Goal: Task Accomplishment & Management: Use online tool/utility

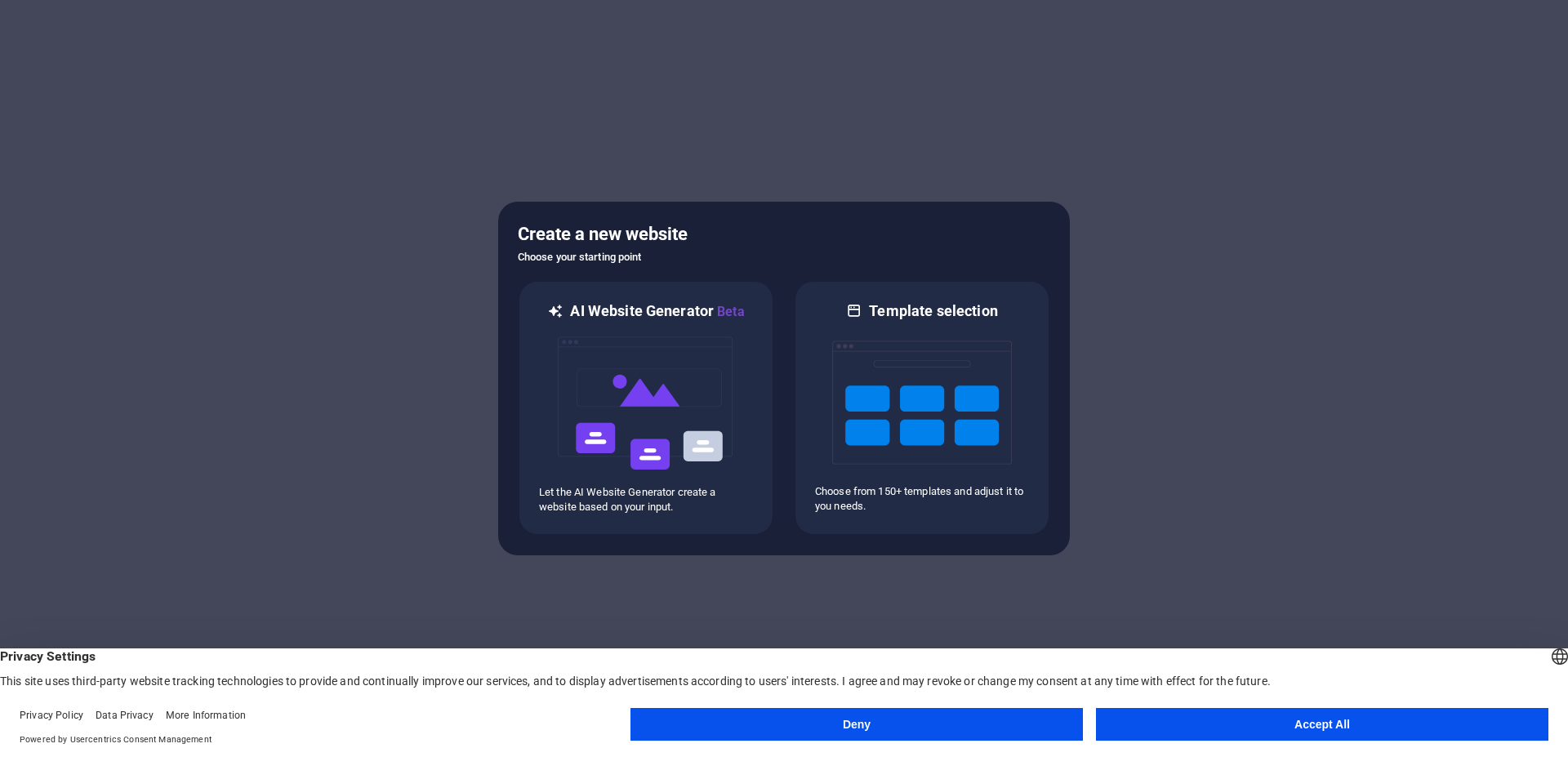
click at [1290, 720] on button "Accept All" at bounding box center [1322, 723] width 452 height 33
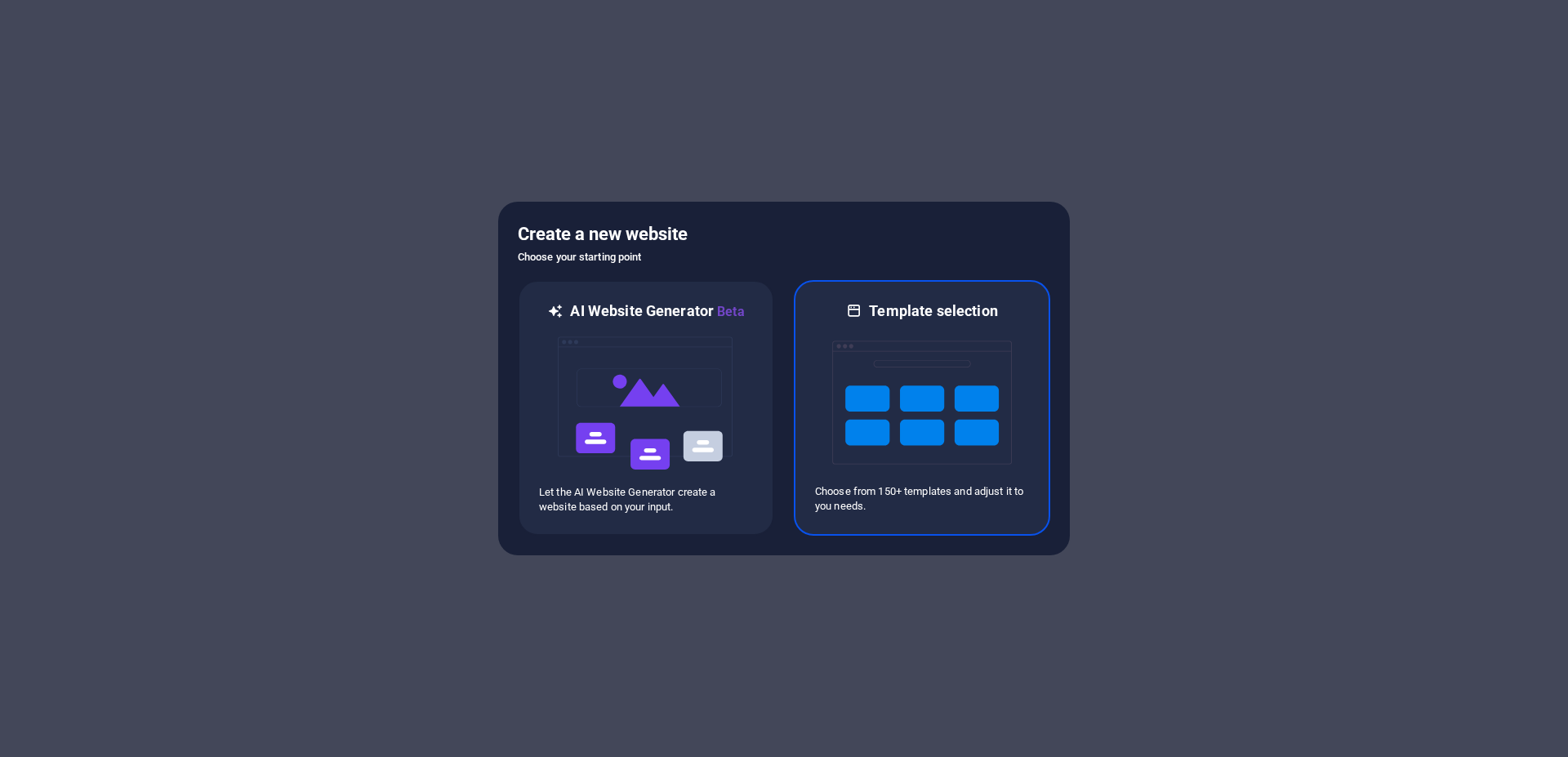
click at [916, 433] on img at bounding box center [922, 402] width 180 height 163
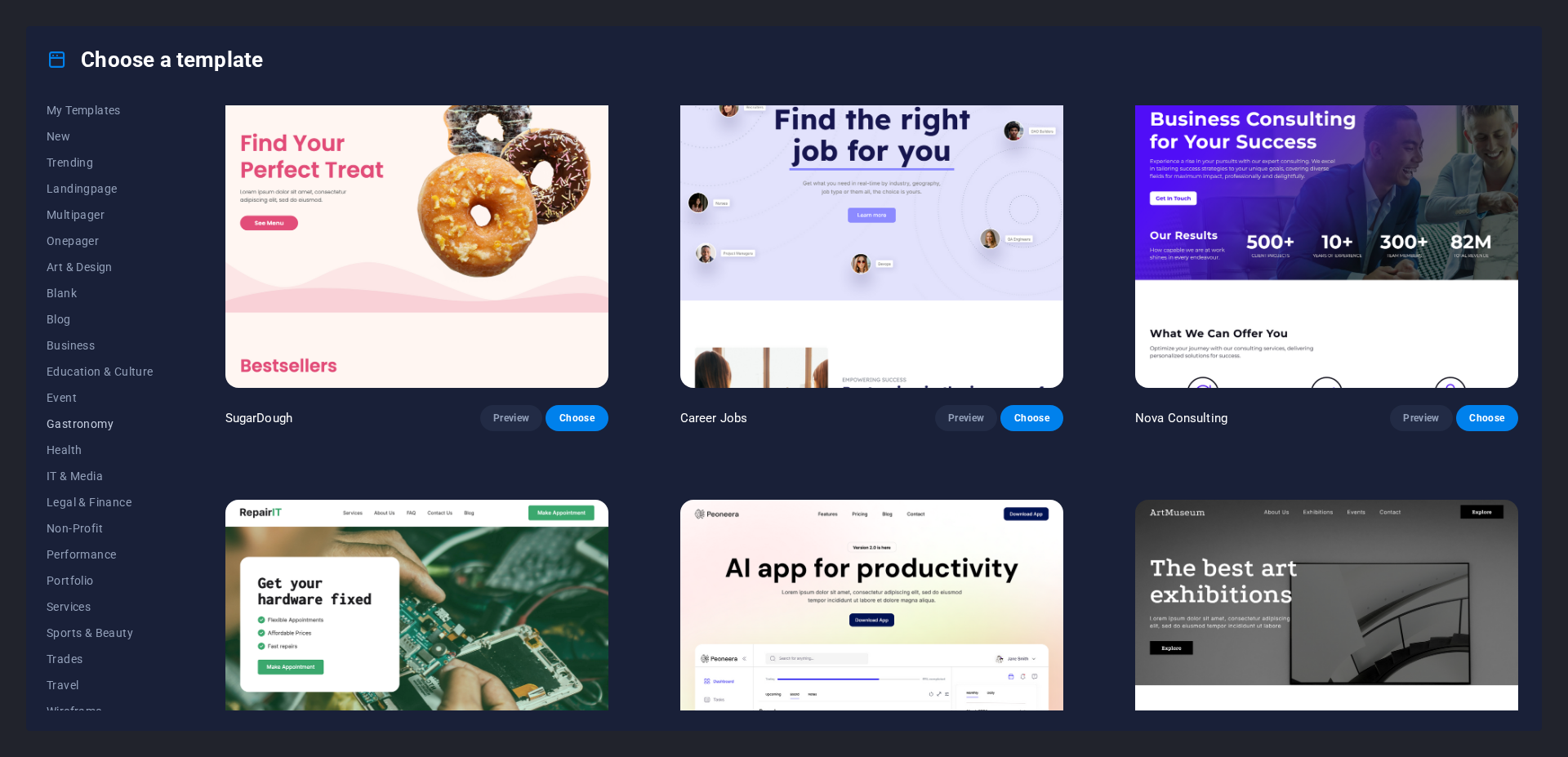
scroll to position [48, 0]
click at [81, 589] on span "Services" at bounding box center [100, 592] width 107 height 13
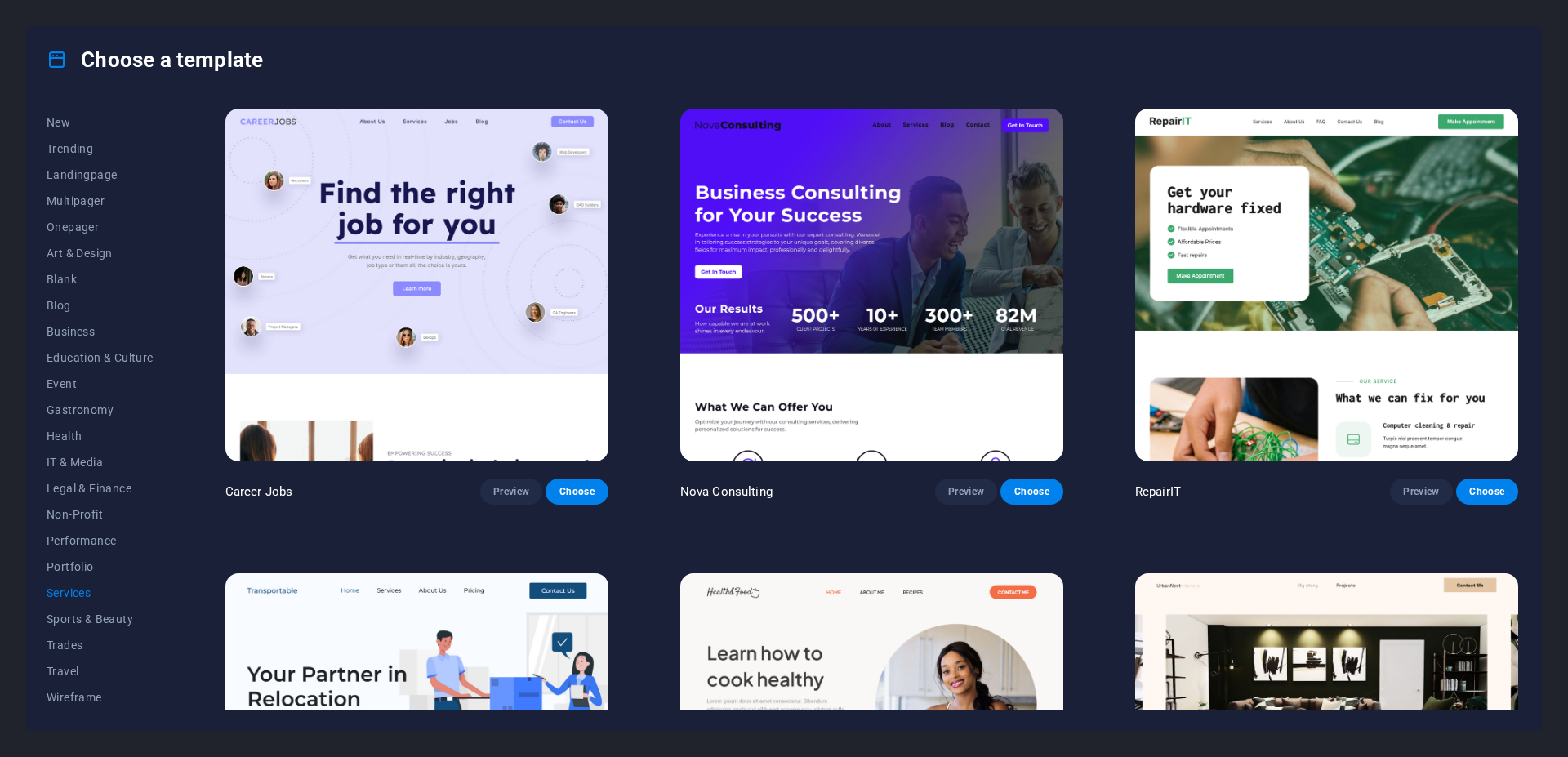
scroll to position [0, 0]
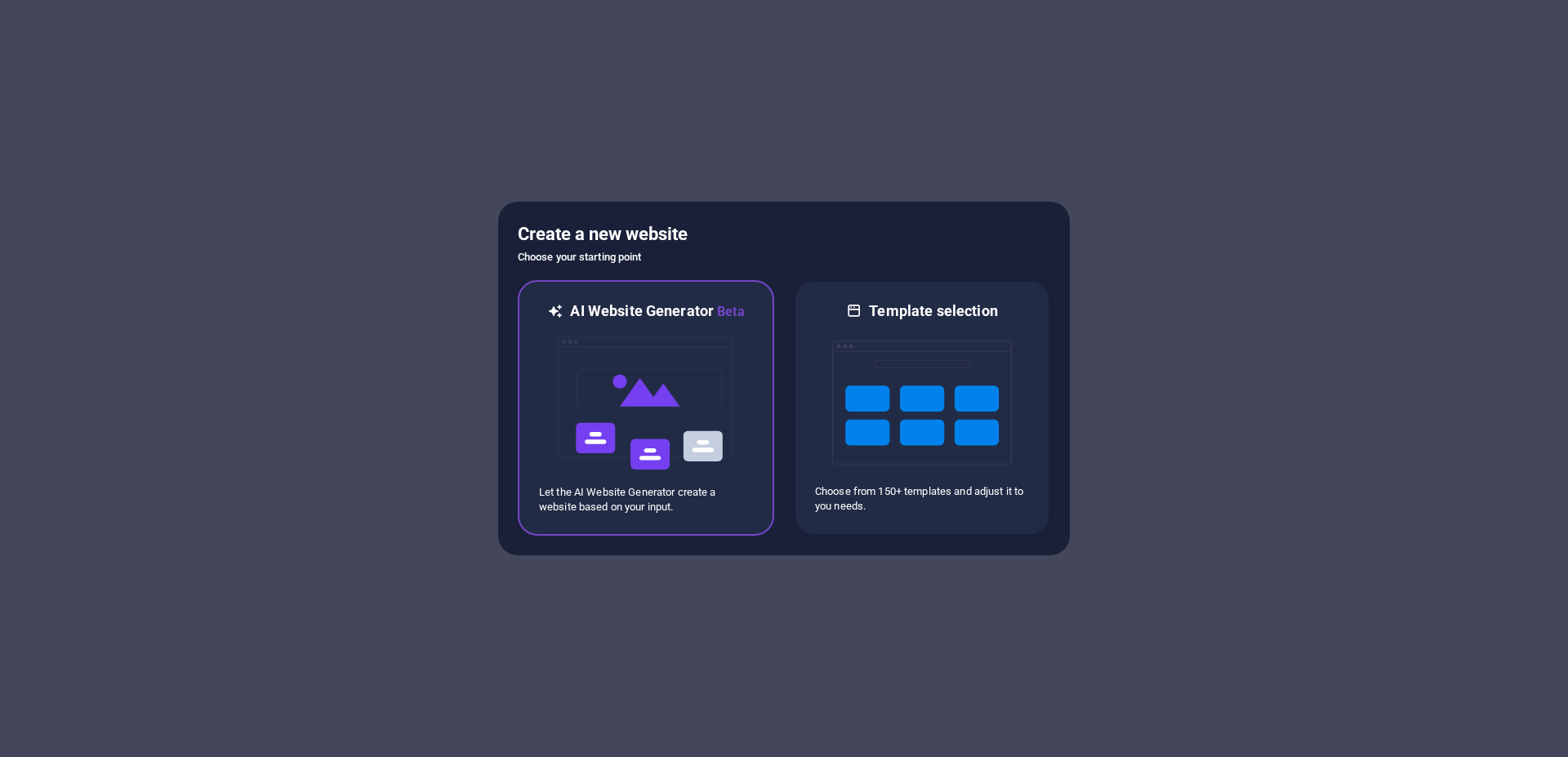
click at [672, 377] on img at bounding box center [646, 403] width 180 height 163
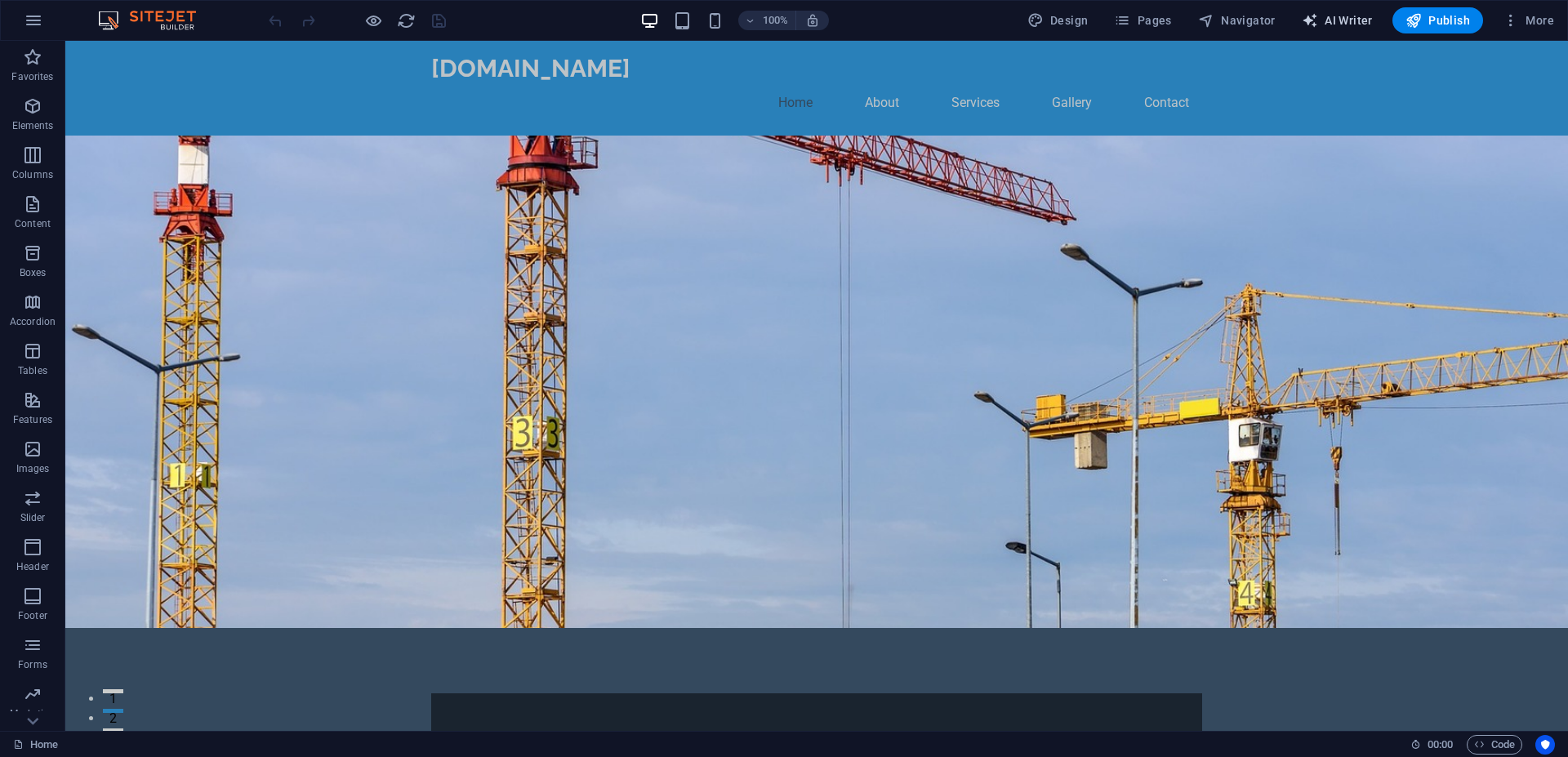
click at [1338, 17] on span "AI Writer" at bounding box center [1337, 20] width 71 height 17
select select "English"
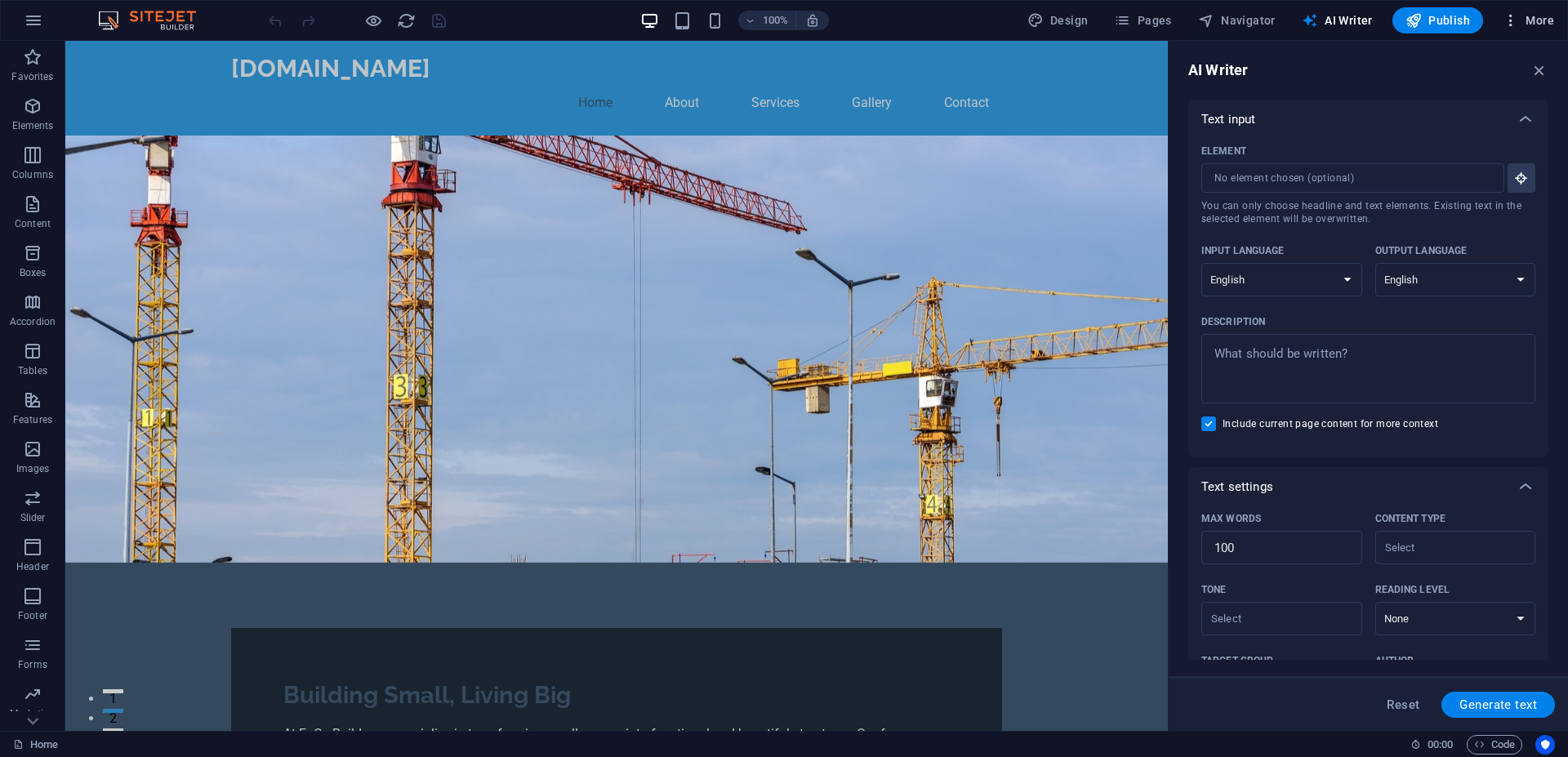
click at [1515, 12] on icon "button" at bounding box center [1511, 20] width 17 height 17
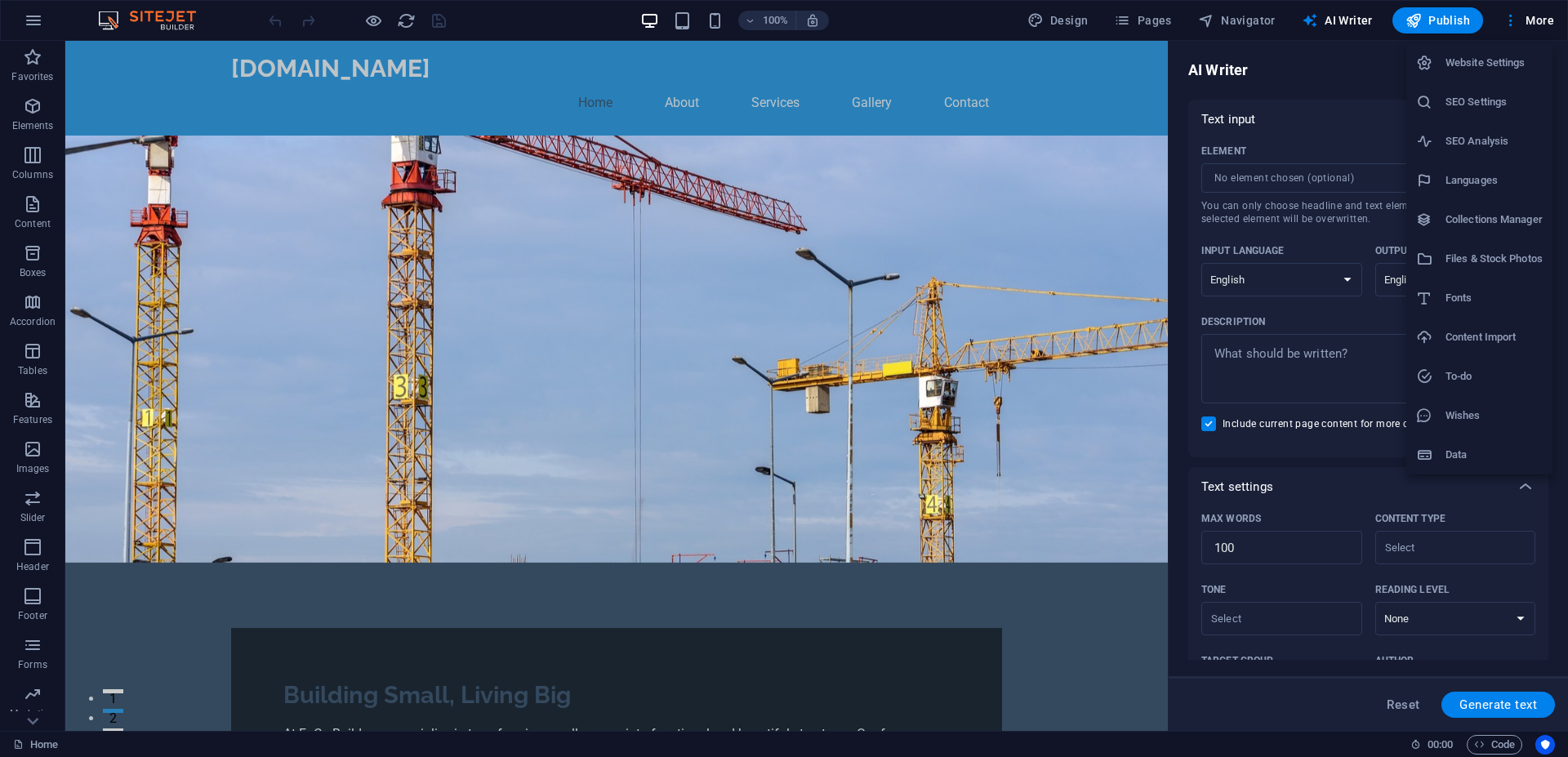
click at [158, 17] on div at bounding box center [784, 378] width 1568 height 757
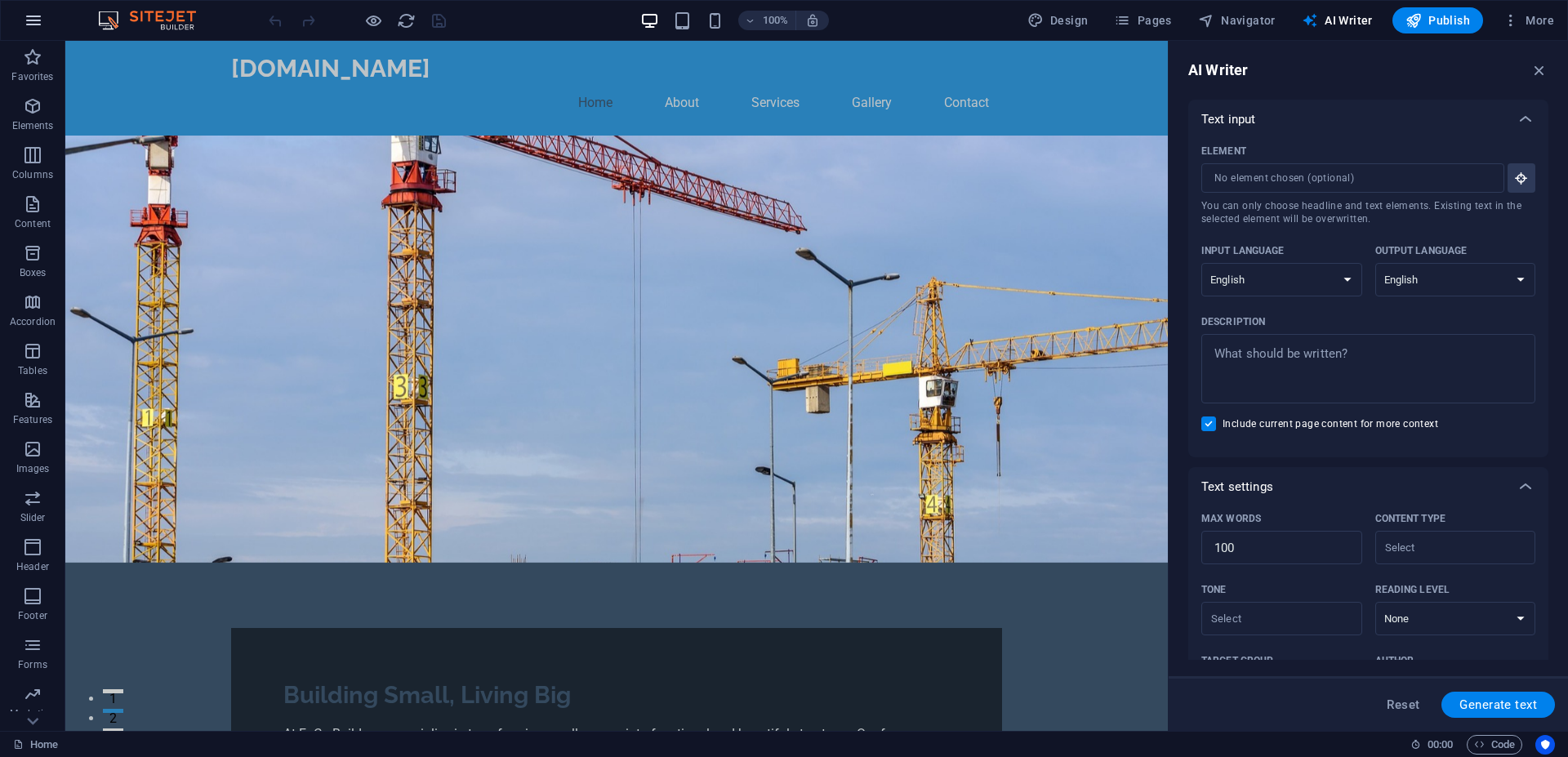
click at [38, 18] on icon "button" at bounding box center [34, 21] width 20 height 20
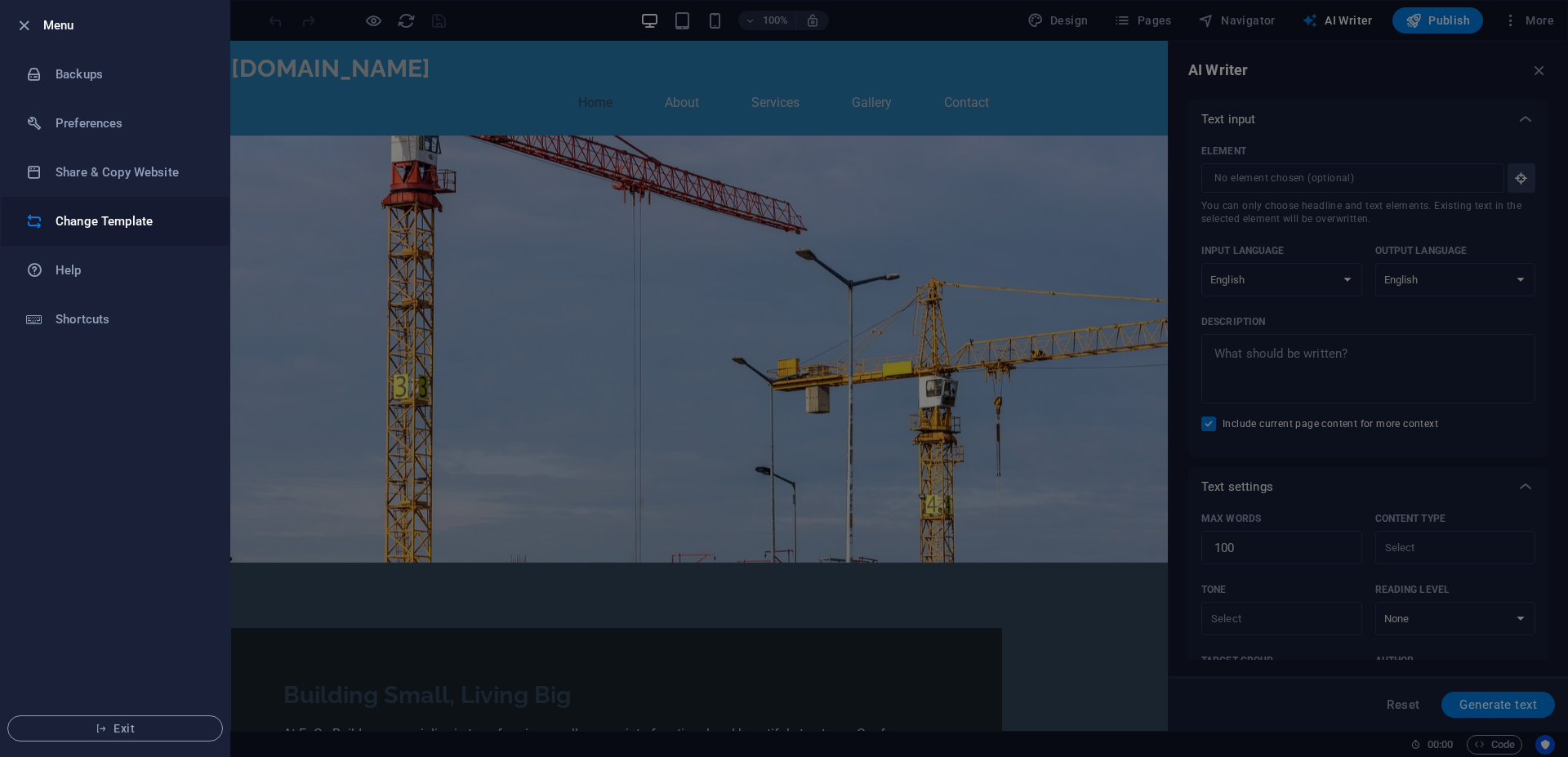
click at [96, 225] on h6 "Change Template" at bounding box center [130, 221] width 151 height 20
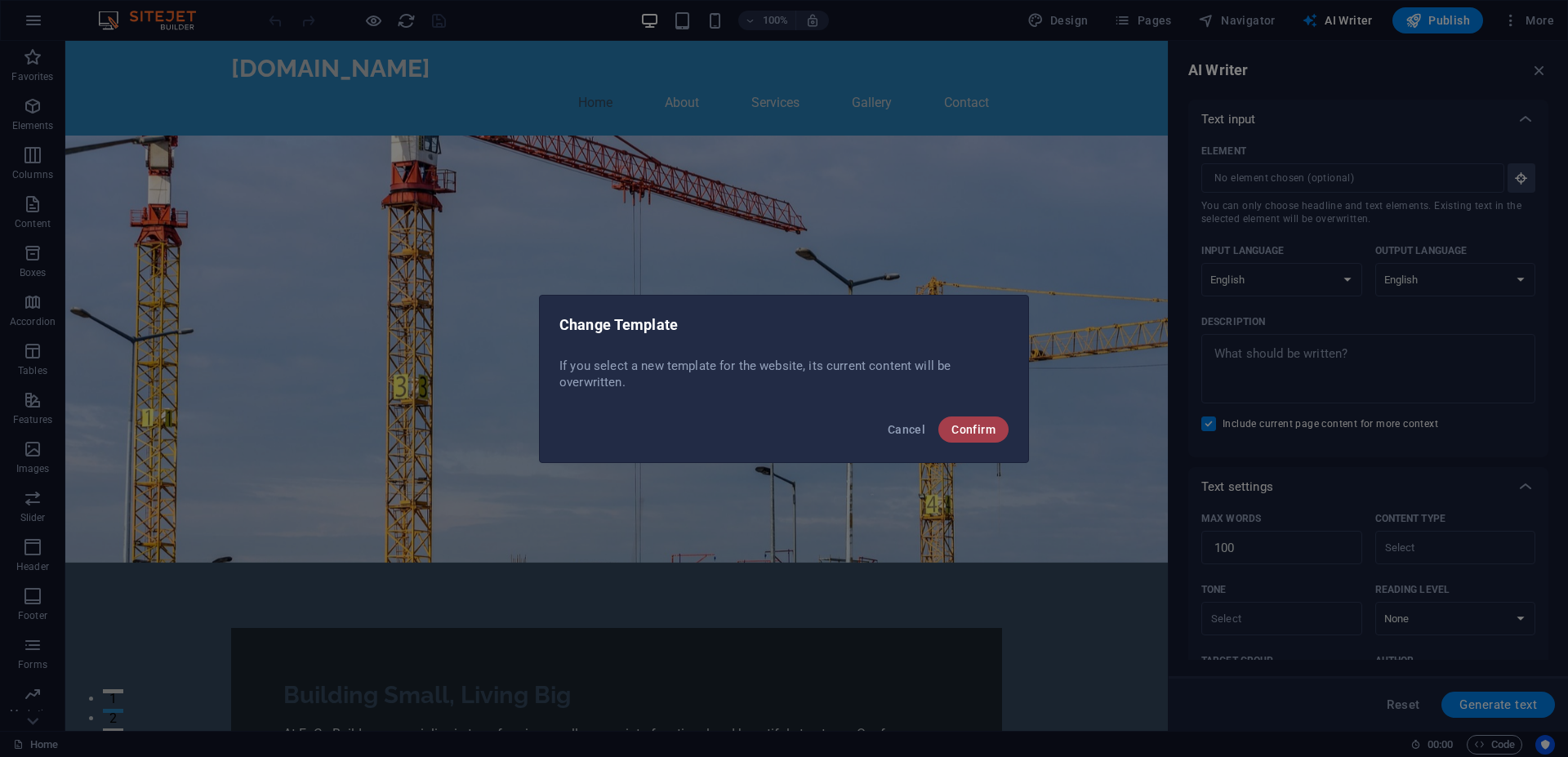
click at [959, 430] on span "Confirm" at bounding box center [973, 428] width 44 height 13
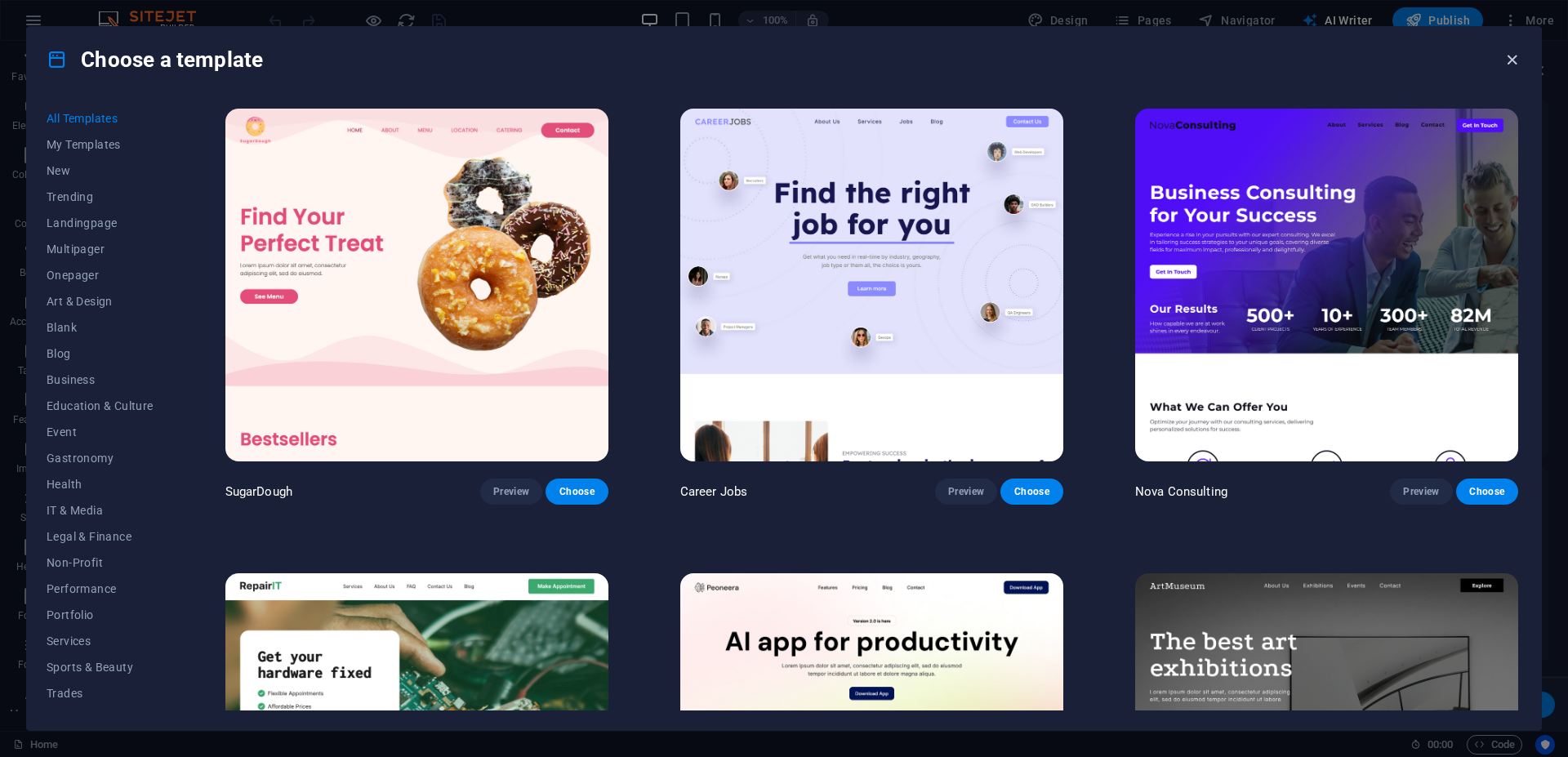
click at [1509, 63] on icon "button" at bounding box center [1512, 59] width 19 height 19
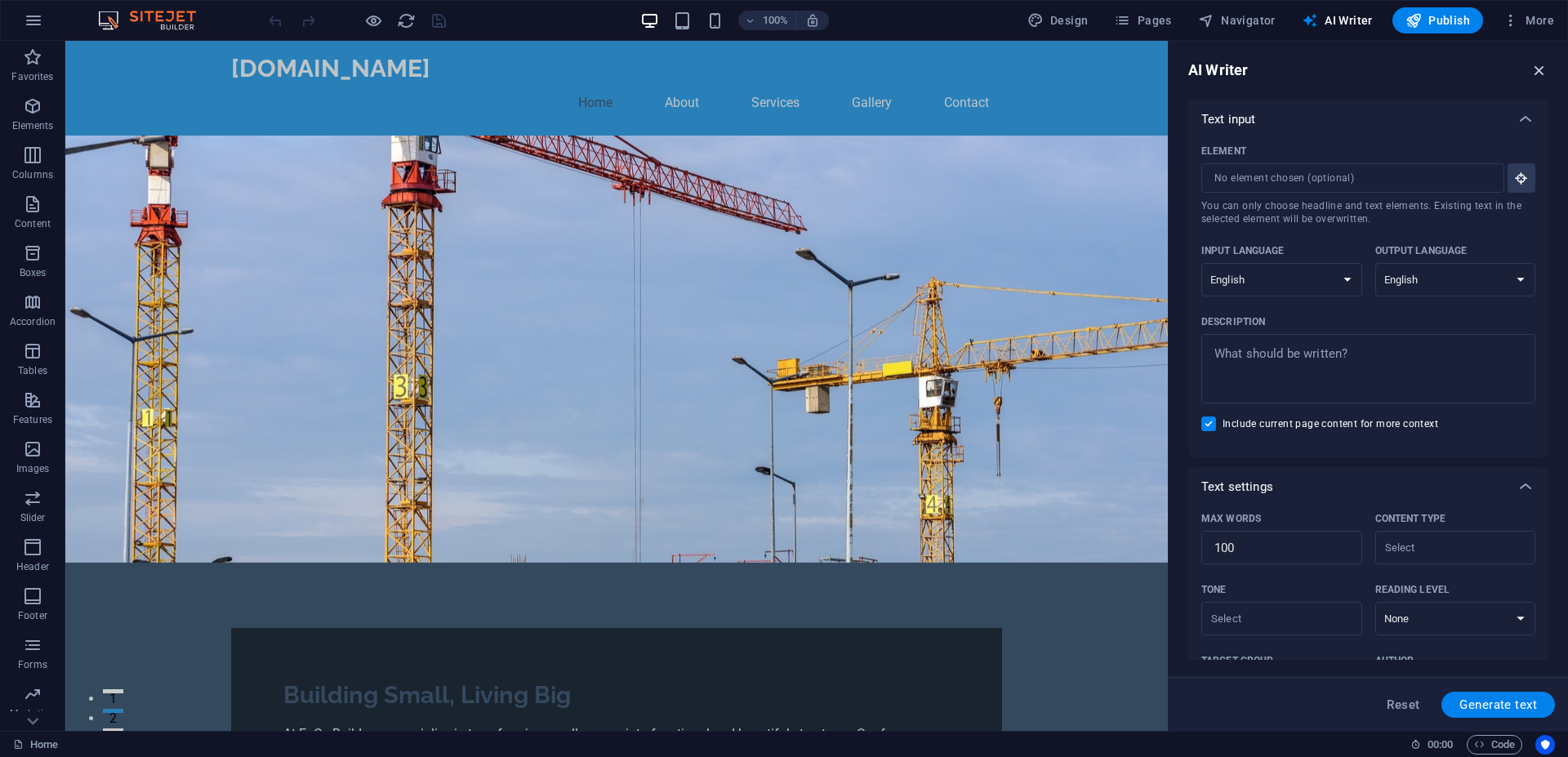
click at [1538, 73] on icon "button" at bounding box center [1539, 70] width 18 height 18
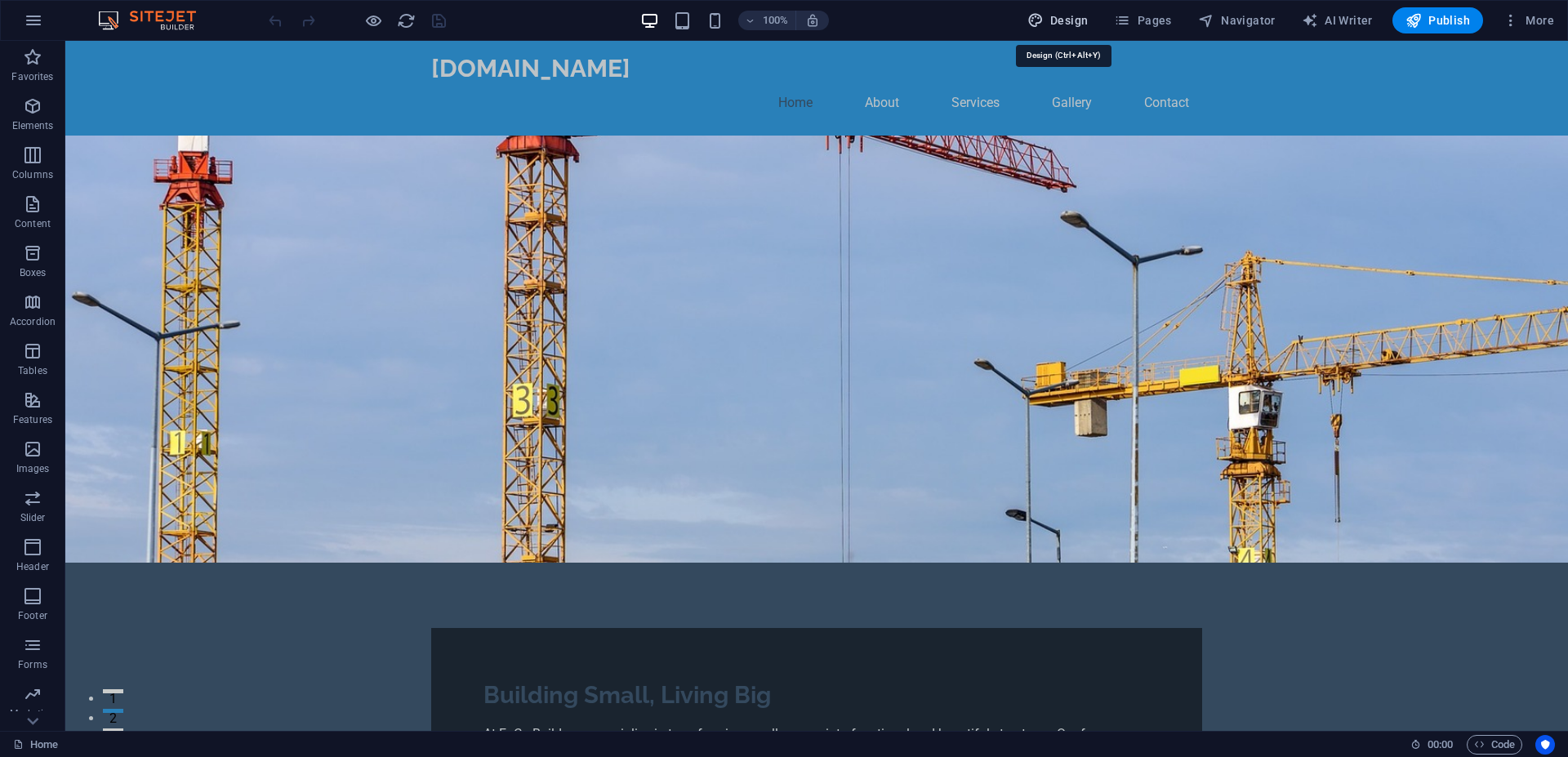
click at [1059, 17] on span "Design" at bounding box center [1058, 20] width 61 height 17
select select "px"
select select "200"
select select "px"
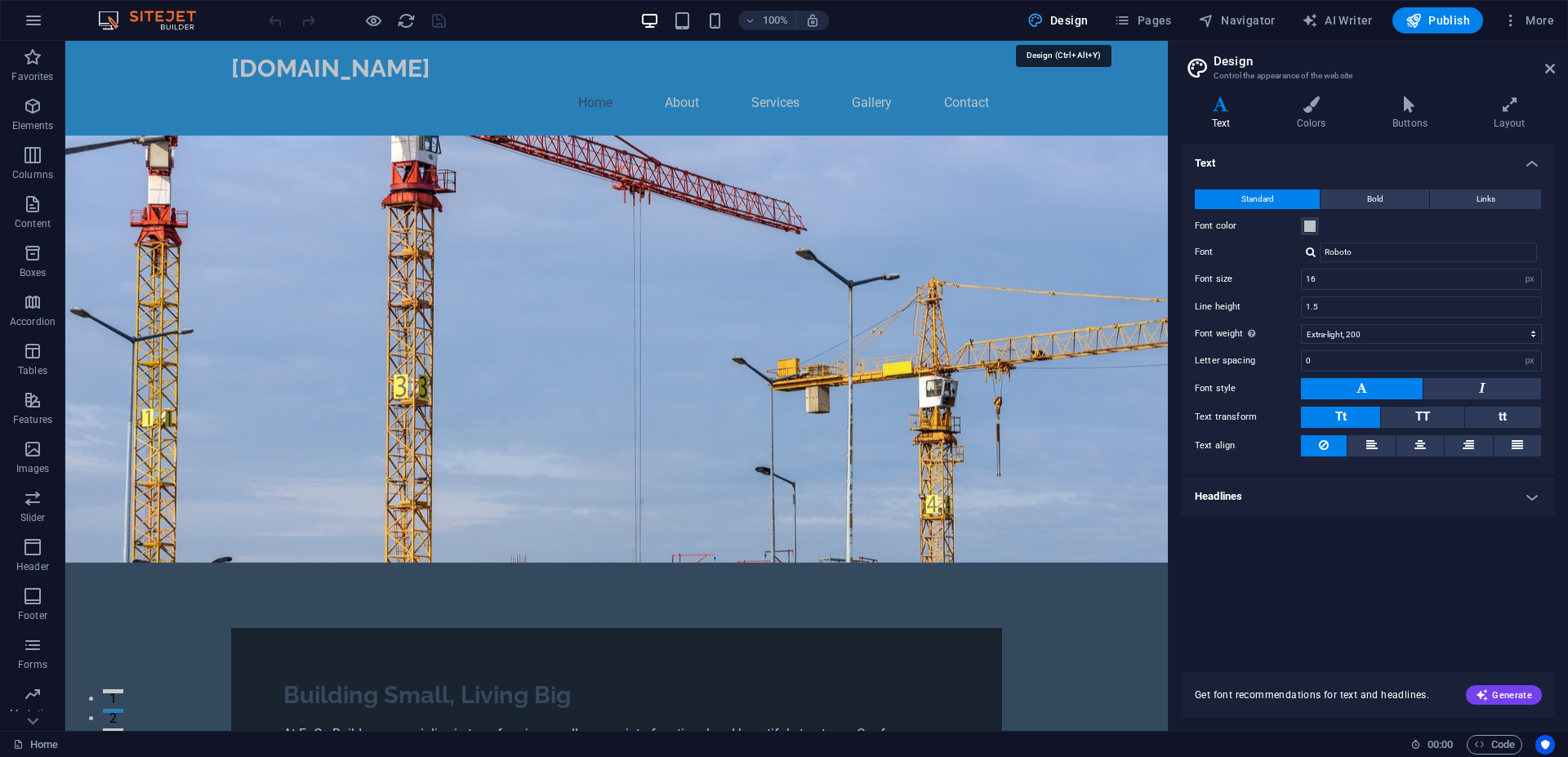
click at [1058, 17] on span "Design" at bounding box center [1058, 20] width 61 height 17
click at [1547, 64] on icon at bounding box center [1550, 68] width 10 height 13
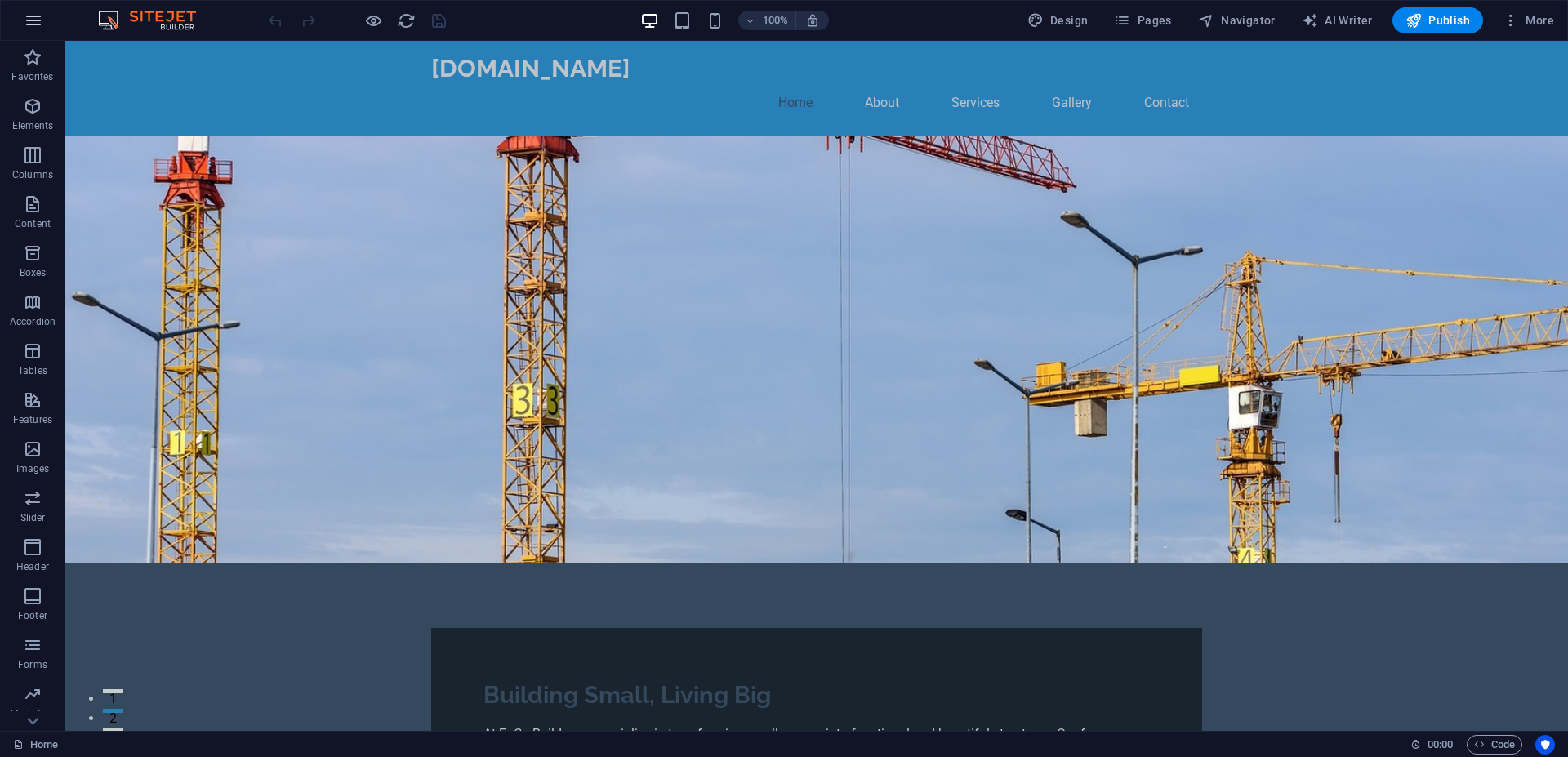
click at [26, 13] on icon "button" at bounding box center [34, 21] width 20 height 20
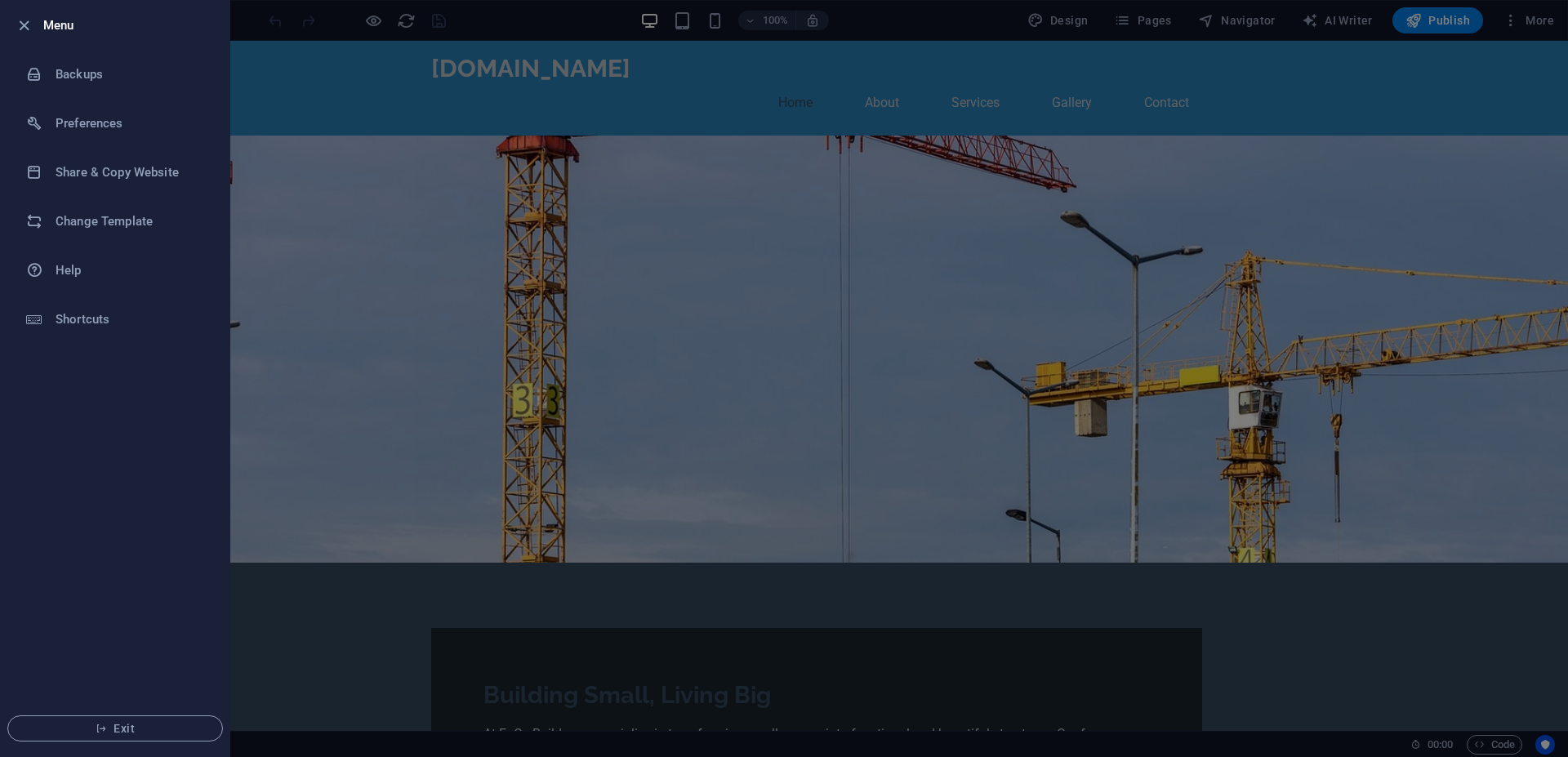
click at [820, 259] on div at bounding box center [784, 378] width 1568 height 757
